Goal: Task Accomplishment & Management: Use online tool/utility

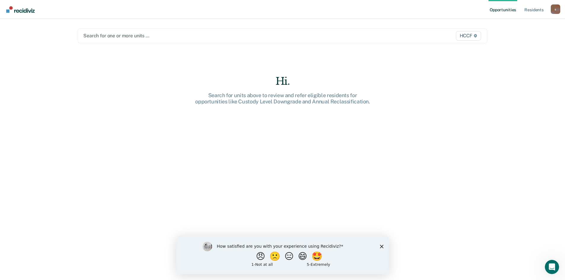
click at [115, 36] on div at bounding box center [222, 35] width 279 height 7
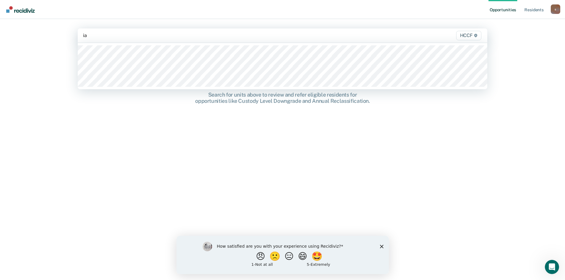
type input "ia2"
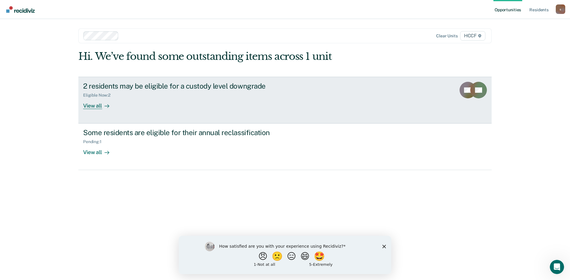
click at [102, 111] on link "2 residents may be eligible for a custody level downgrade Eligible Now : 2 View…" at bounding box center [284, 100] width 413 height 47
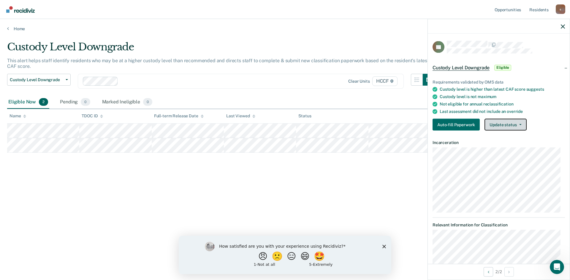
click at [524, 124] on button "Update status" at bounding box center [505, 125] width 42 height 12
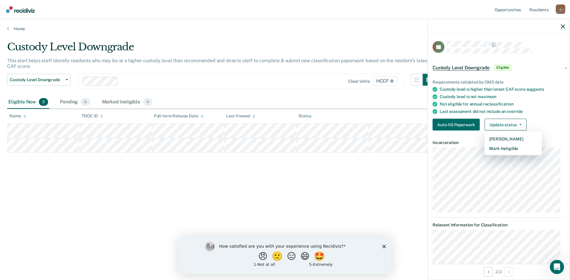
click at [349, 191] on div "Custody Level Downgrade This alert helps staff identify residents who may be at…" at bounding box center [284, 138] width 555 height 195
click at [383, 247] on icon "Close survey" at bounding box center [384, 247] width 4 height 4
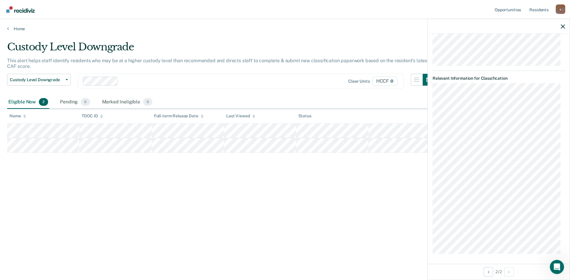
scroll to position [148, 0]
